Goal: Transaction & Acquisition: Purchase product/service

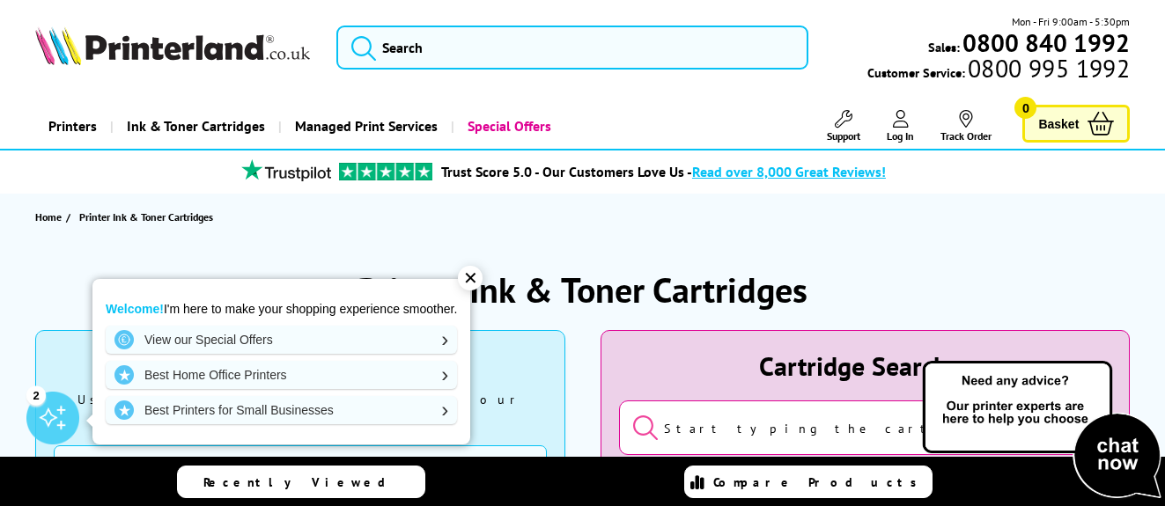
scroll to position [127, 0]
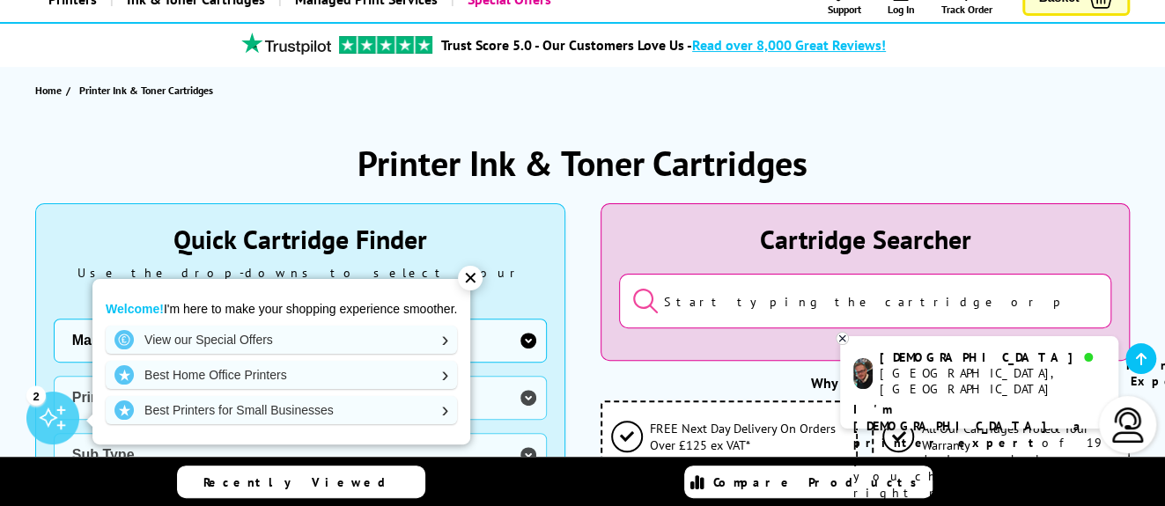
click at [476, 279] on div "✕" at bounding box center [470, 278] width 25 height 25
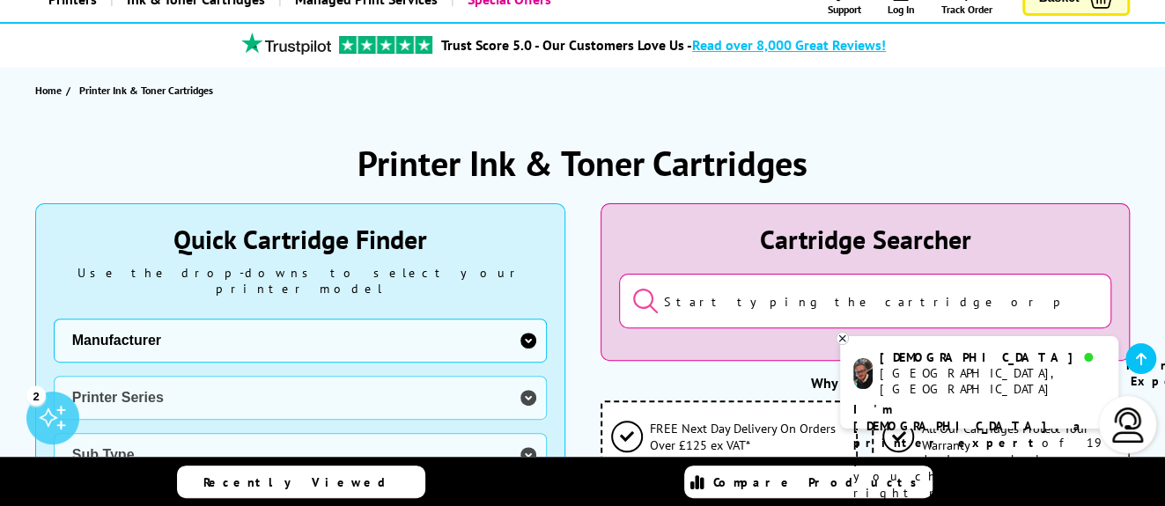
click at [54, 319] on select "Manufacturer Brother Canon Cubify Dell Dymo Epson HP Kodak Konica Minolta Kyoce…" at bounding box center [300, 341] width 493 height 44
select select "11839"
click option "OKI" at bounding box center [0, 0] width 0 height 0
click at [54, 376] on select "Printer Series Dot Matrix Oki Line Matrix Ink Cartridges Oki MX Series Ink Cart…" at bounding box center [300, 398] width 493 height 44
select select "33327"
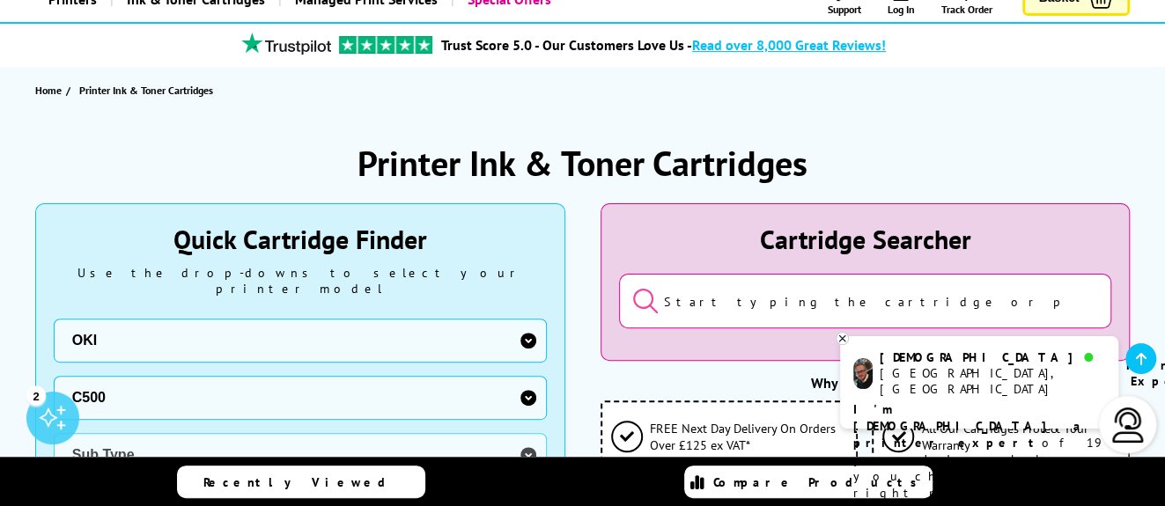
click option "C500" at bounding box center [0, 0] width 0 height 0
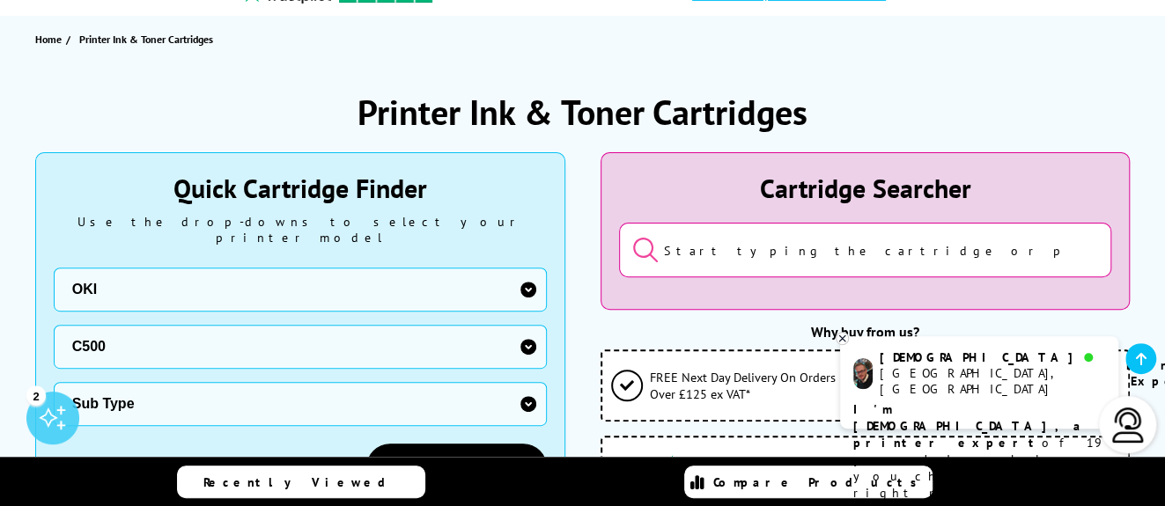
scroll to position [191, 0]
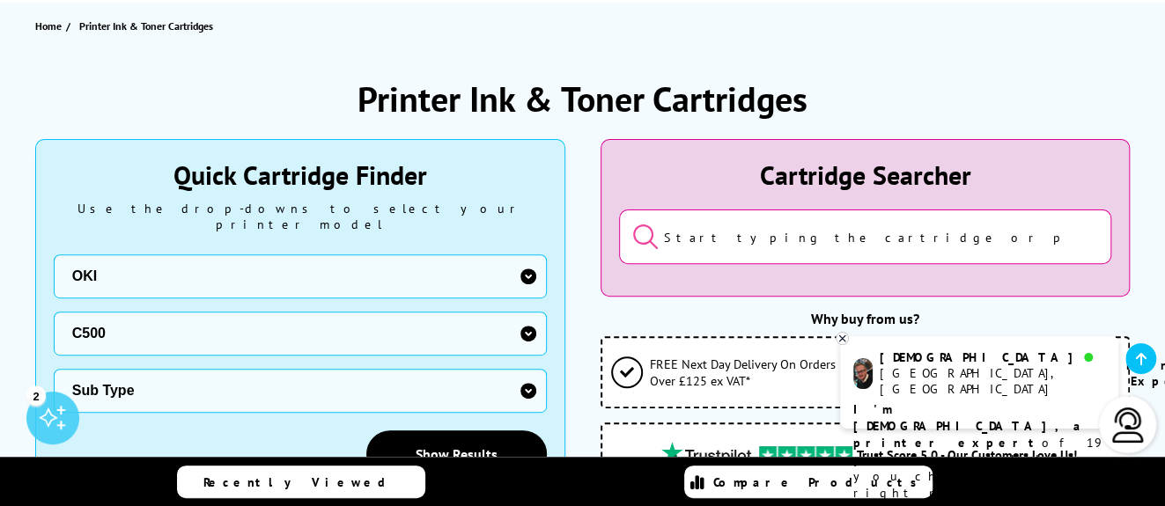
click at [54, 369] on select "Sub Type OKI C510 OKI C511 OKI C530 OKI C531 OKI C532 OKI C542" at bounding box center [300, 391] width 493 height 44
select select "25237"
click option "OKI C511" at bounding box center [0, 0] width 0 height 0
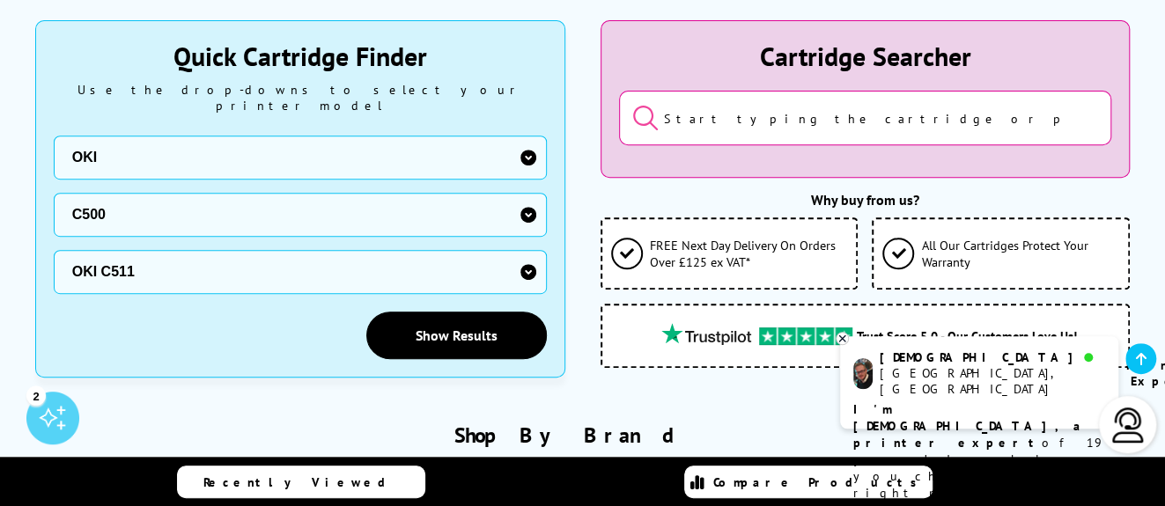
scroll to position [318, 0]
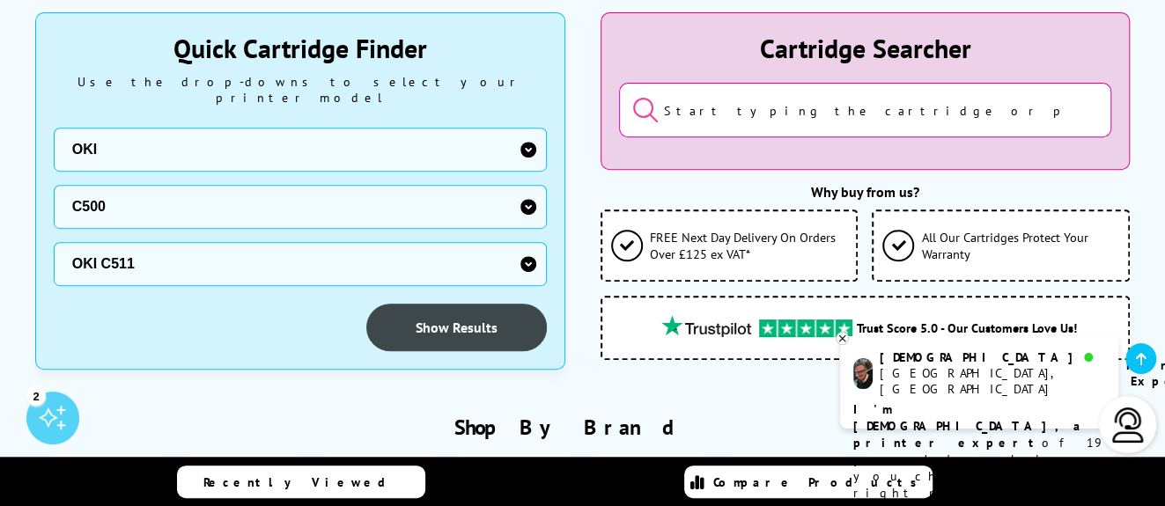
click at [485, 307] on link "Show Results" at bounding box center [456, 328] width 180 height 48
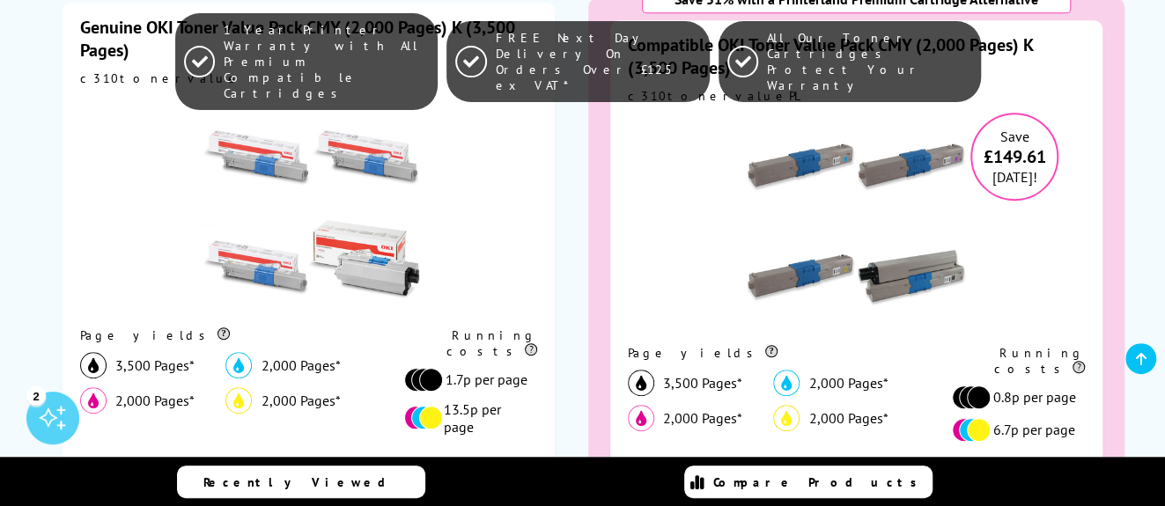
scroll to position [477, 0]
click at [371, 264] on img at bounding box center [309, 204] width 220 height 220
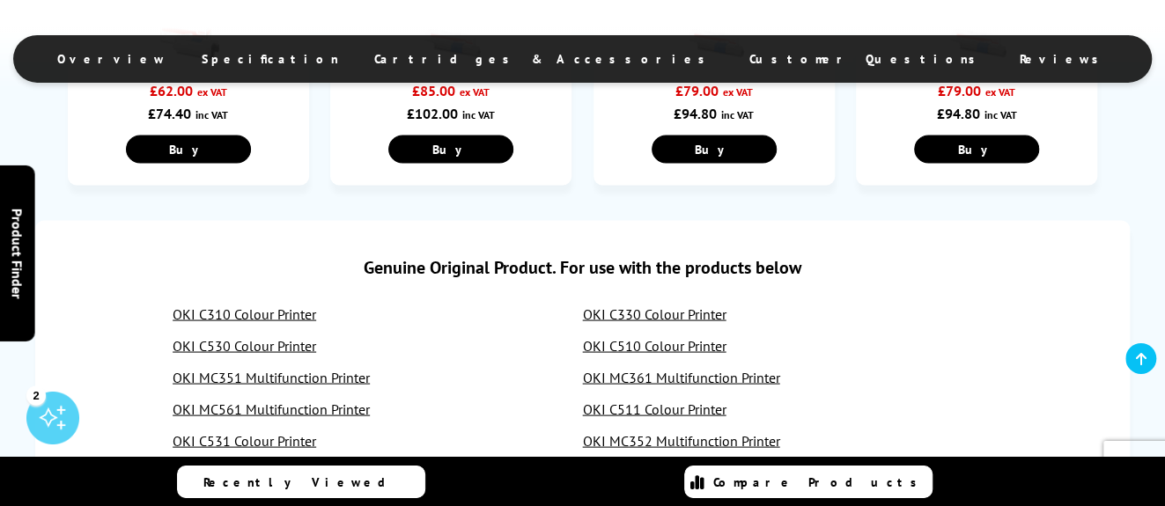
scroll to position [1719, 0]
